Goal: Download file/media

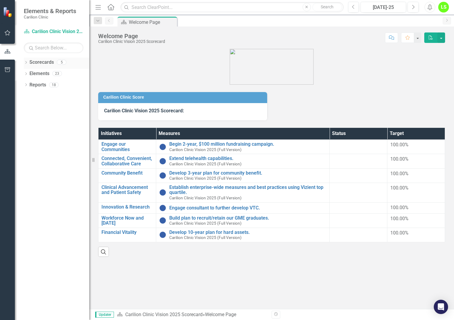
click at [26, 62] on icon "Dropdown" at bounding box center [26, 62] width 4 height 3
click at [29, 72] on icon "Dropdown" at bounding box center [29, 73] width 4 height 4
click at [54, 97] on link "Department of Psychiatry" at bounding box center [64, 96] width 51 height 7
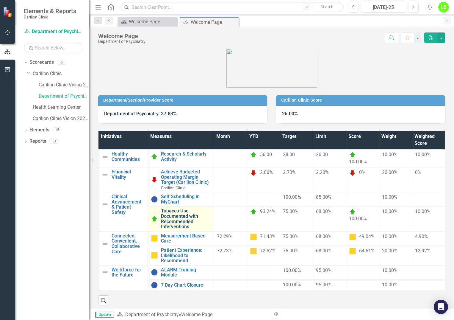
click at [179, 215] on link "Tobacco Use Documented with Recommended Interventions" at bounding box center [186, 218] width 50 height 21
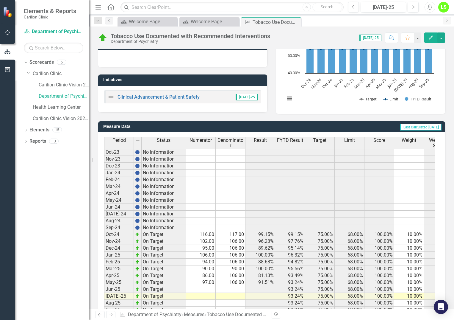
scroll to position [105, 0]
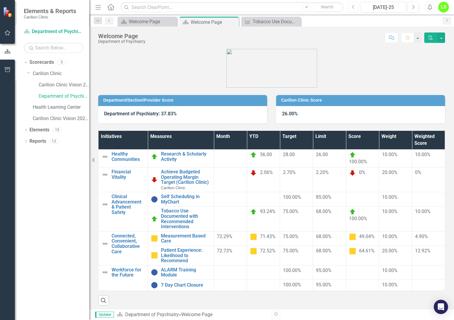
click at [354, 6] on icon "Previous" at bounding box center [353, 6] width 3 height 5
click at [440, 40] on button "button" at bounding box center [441, 37] width 8 height 10
click at [419, 60] on link "PDF Export to PDF" at bounding box center [421, 60] width 48 height 11
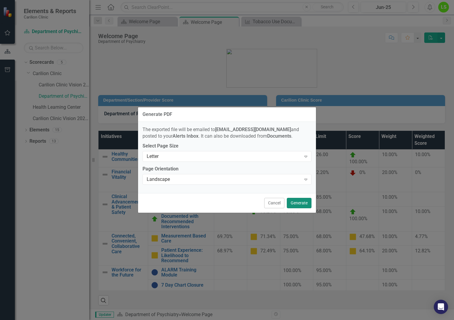
drag, startPoint x: 301, startPoint y: 201, endPoint x: 298, endPoint y: 201, distance: 3.6
click at [299, 201] on button "Generate" at bounding box center [299, 203] width 25 height 10
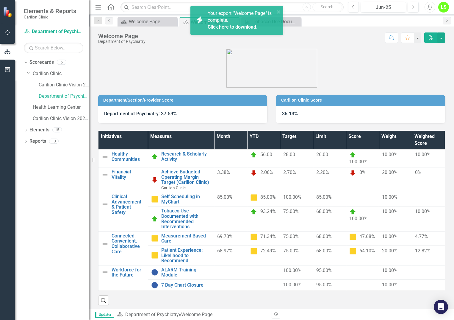
click at [246, 28] on link "Click here to download." at bounding box center [233, 27] width 50 height 6
